Goal: Information Seeking & Learning: Learn about a topic

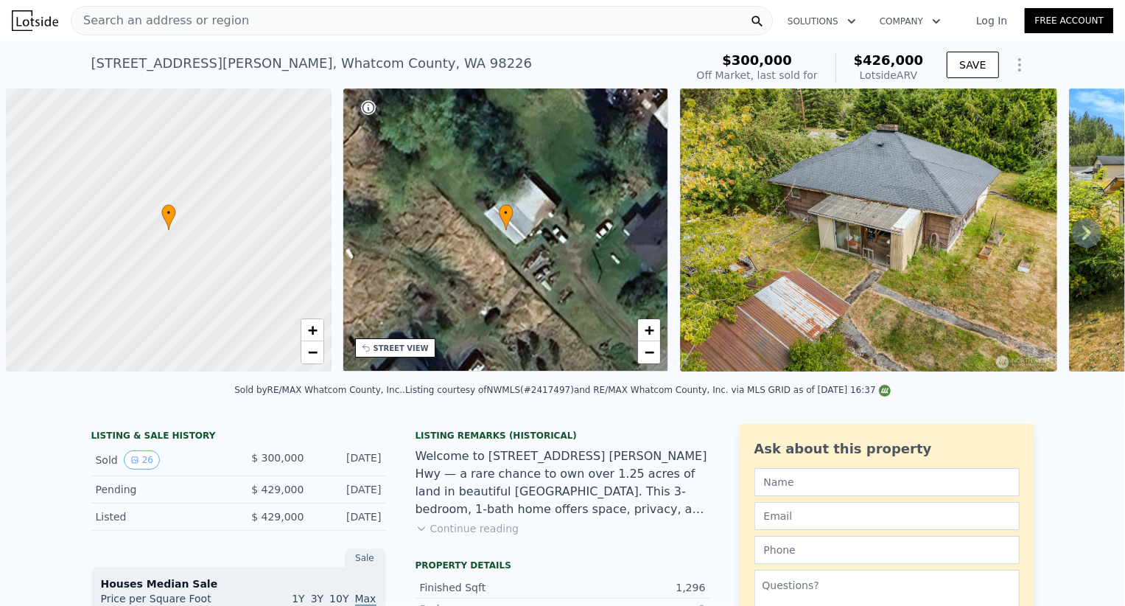
scroll to position [0, 6]
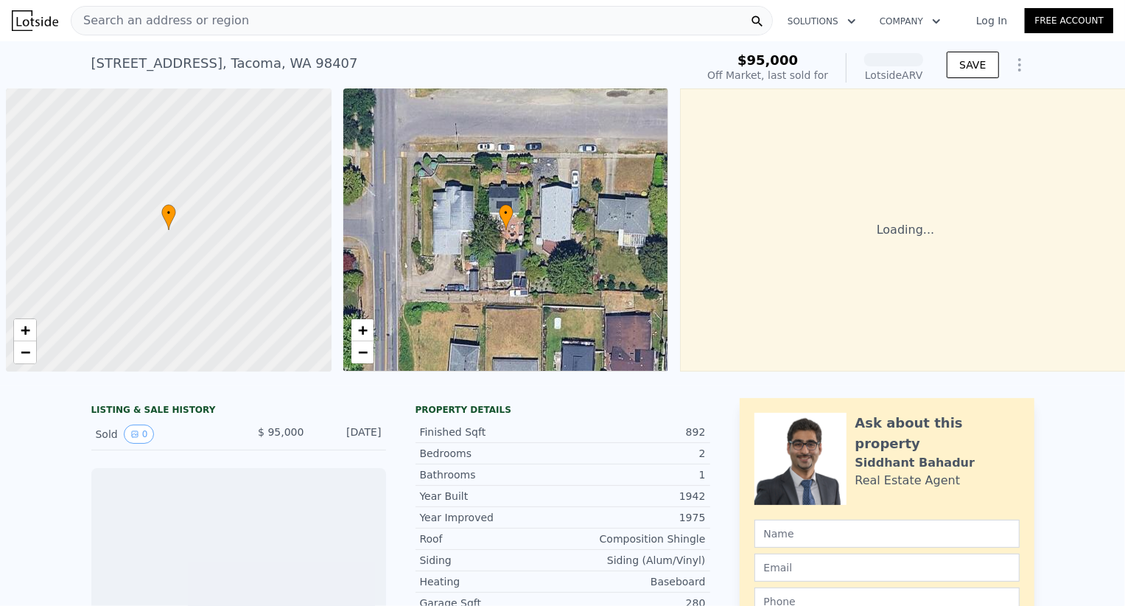
scroll to position [0, 6]
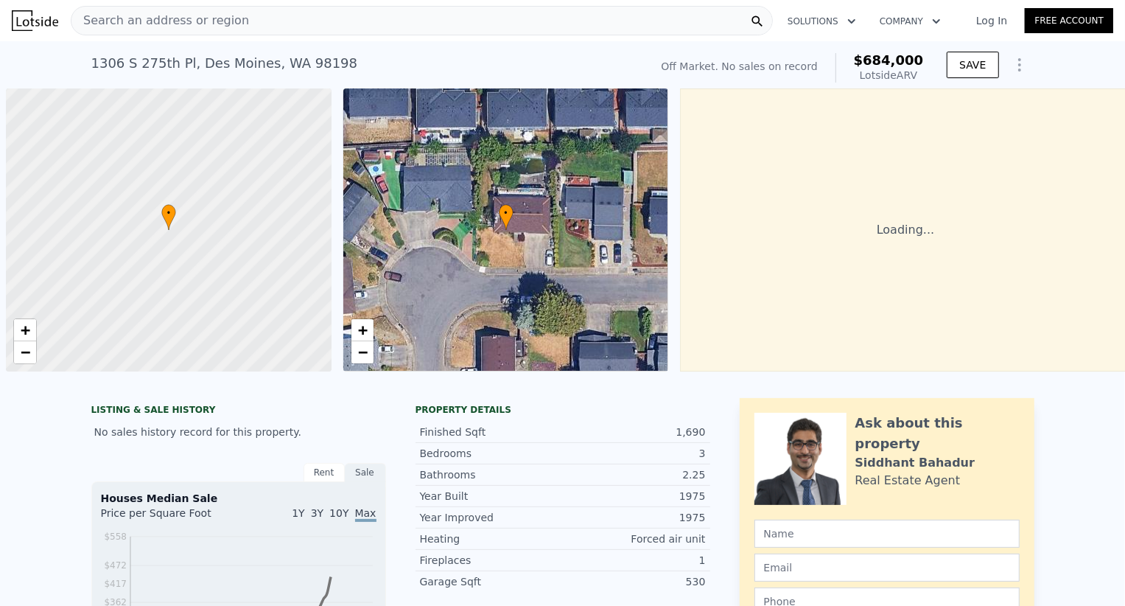
scroll to position [0, 6]
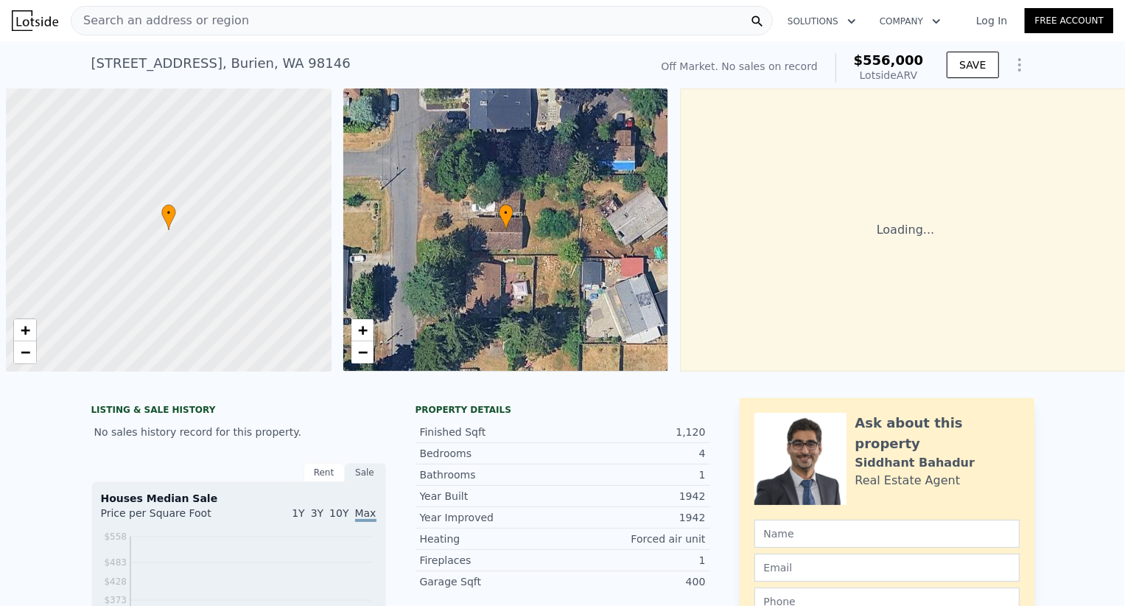
scroll to position [0, 6]
